Goal: Information Seeking & Learning: Understand process/instructions

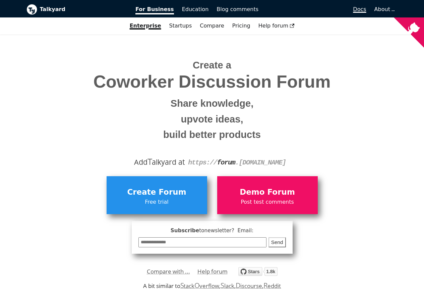
click at [358, 9] on span "Docs" at bounding box center [359, 9] width 13 height 6
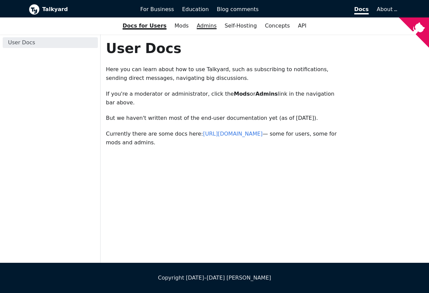
click at [207, 26] on link "Admins" at bounding box center [207, 25] width 28 height 11
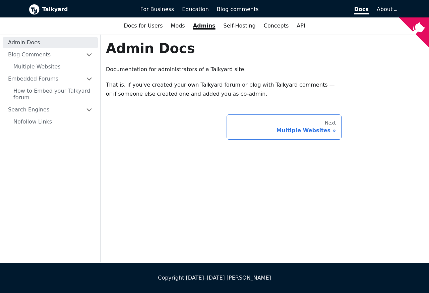
click at [297, 131] on div "Multiple Websites" at bounding box center [284, 130] width 104 height 7
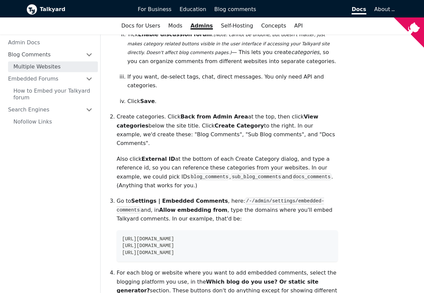
scroll to position [241, 0]
